Goal: Navigation & Orientation: Find specific page/section

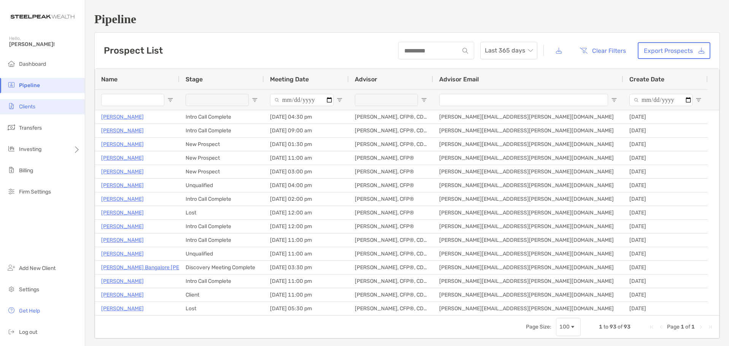
click at [30, 107] on span "Clients" at bounding box center [27, 106] width 16 height 6
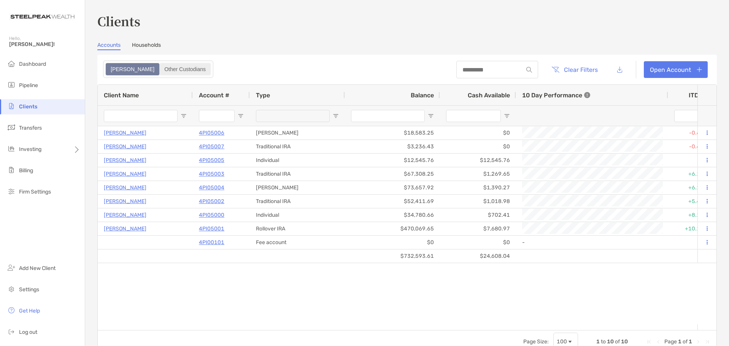
click at [160, 71] on div "Other Custodians" at bounding box center [185, 69] width 50 height 11
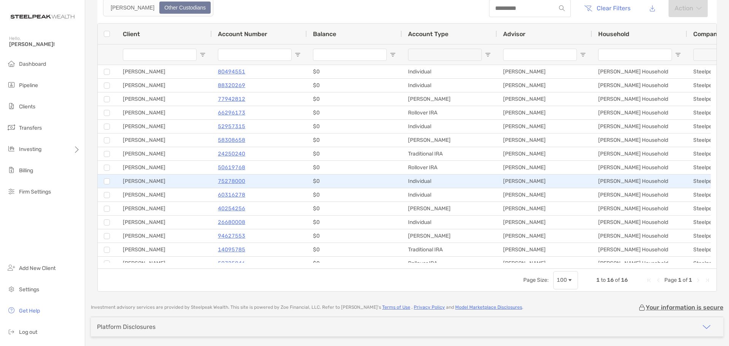
scroll to position [13, 0]
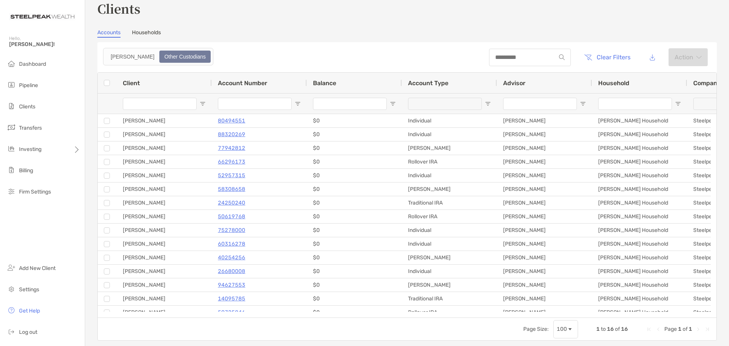
click at [151, 30] on link "Households" at bounding box center [146, 33] width 29 height 8
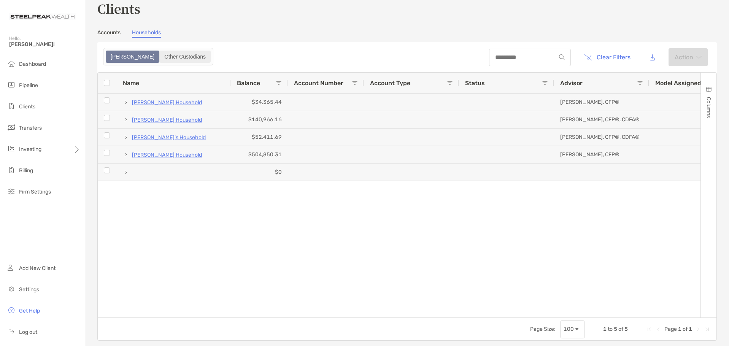
click at [160, 61] on div "Other Custodians" at bounding box center [185, 56] width 50 height 11
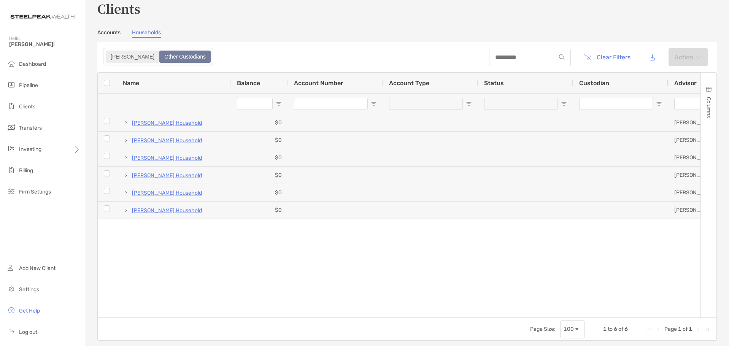
click at [114, 57] on div "[PERSON_NAME]" at bounding box center [133, 56] width 52 height 11
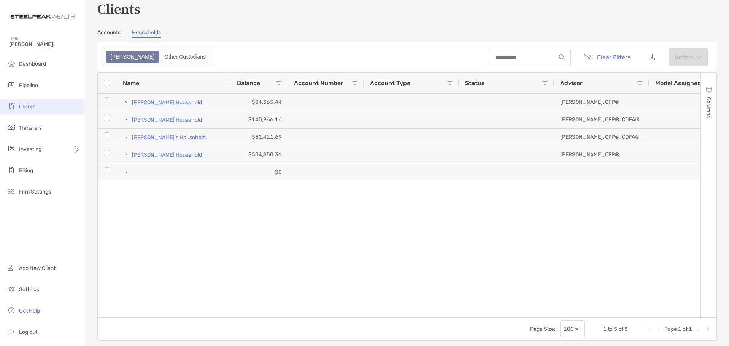
click at [22, 107] on span "Clients" at bounding box center [27, 106] width 16 height 6
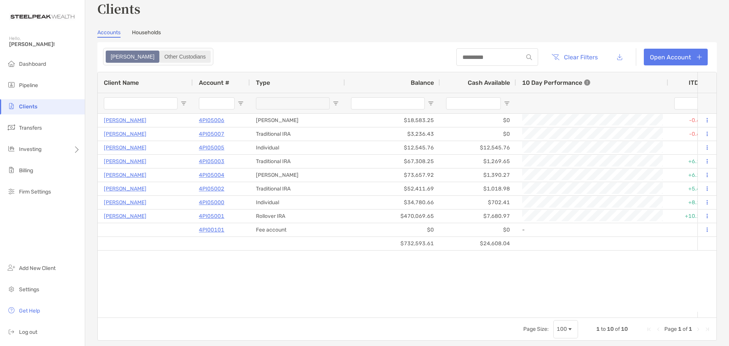
click at [160, 56] on div "Other Custodians" at bounding box center [185, 56] width 50 height 11
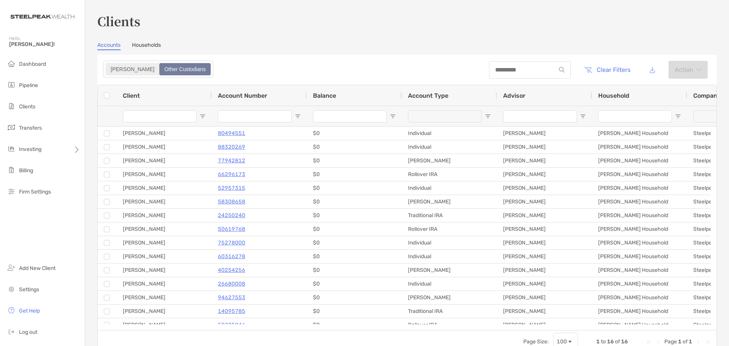
click at [119, 72] on div "[PERSON_NAME]" at bounding box center [133, 69] width 52 height 11
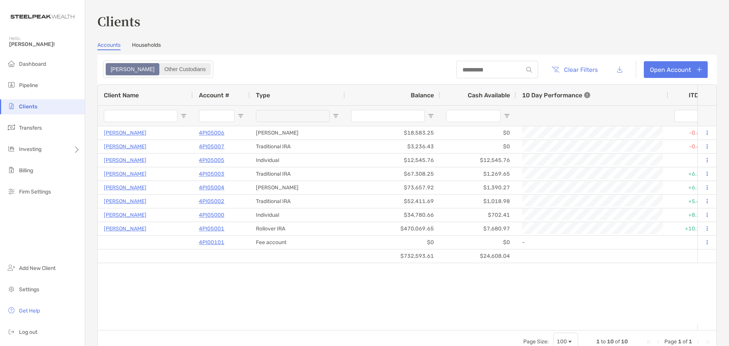
click at [160, 72] on div "Other Custodians" at bounding box center [185, 69] width 50 height 11
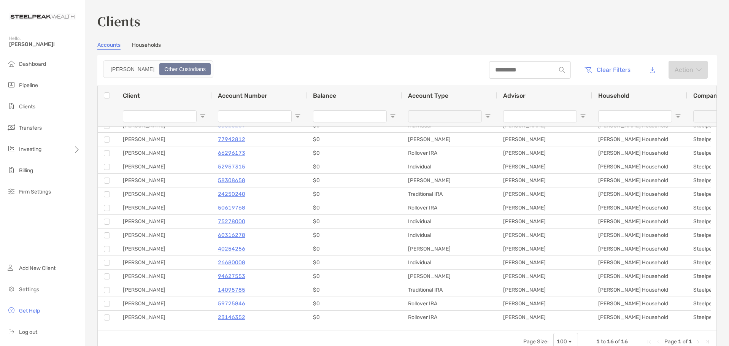
click at [258, 48] on div "Accounts Households" at bounding box center [407, 46] width 620 height 8
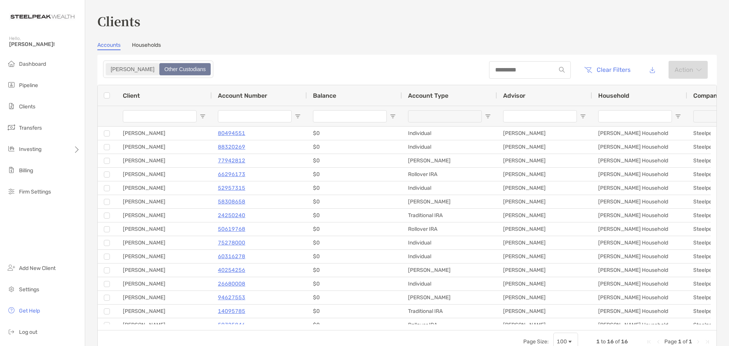
click at [118, 70] on div "[PERSON_NAME]" at bounding box center [133, 69] width 52 height 11
